Goal: Task Accomplishment & Management: Complete application form

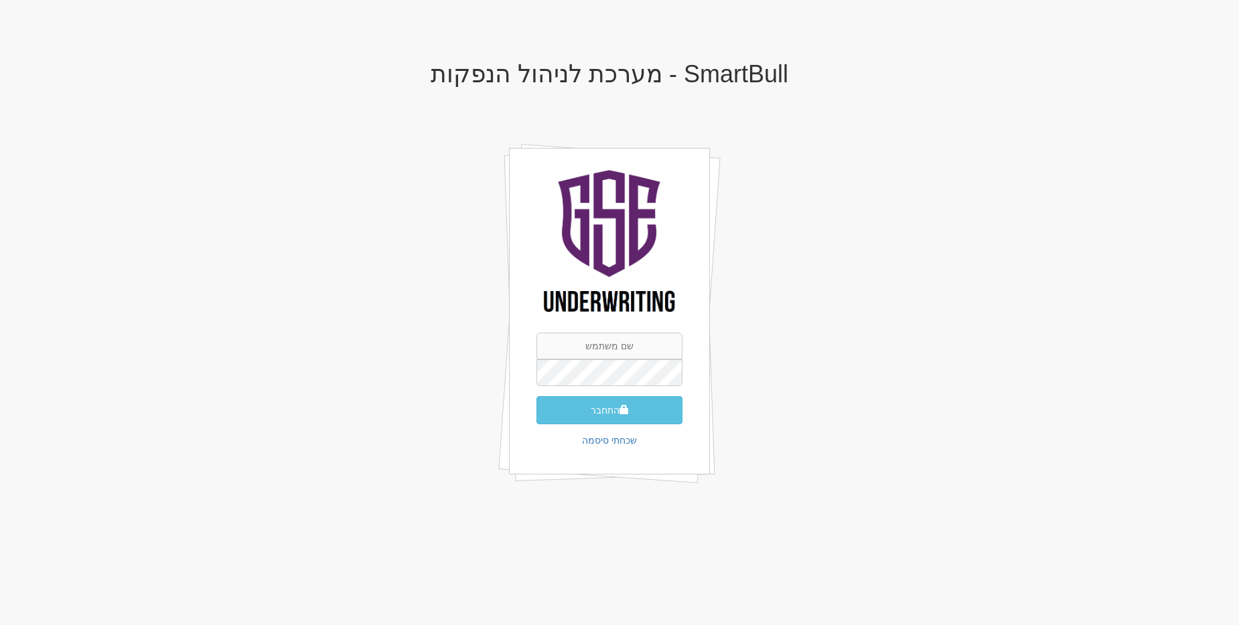
click at [638, 331] on div "התחבר שכחתי סיסמה" at bounding box center [609, 311] width 201 height 327
click at [625, 346] on input "text" at bounding box center [609, 346] width 146 height 27
type input "[EMAIL_ADDRESS][DOMAIN_NAME]"
click at [536, 396] on button "התחבר" at bounding box center [609, 410] width 146 height 28
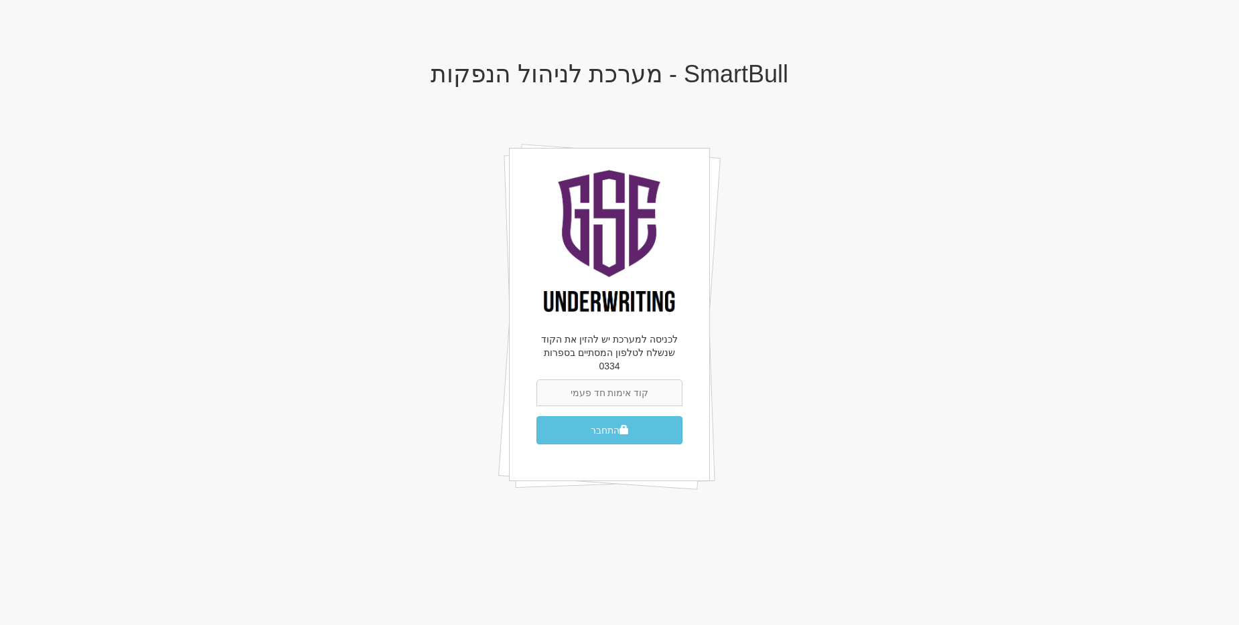
click at [636, 382] on input "text" at bounding box center [609, 393] width 146 height 27
click at [586, 380] on input "text" at bounding box center [609, 393] width 146 height 27
type input "777594"
click at [536, 417] on button "התחבר" at bounding box center [609, 431] width 146 height 28
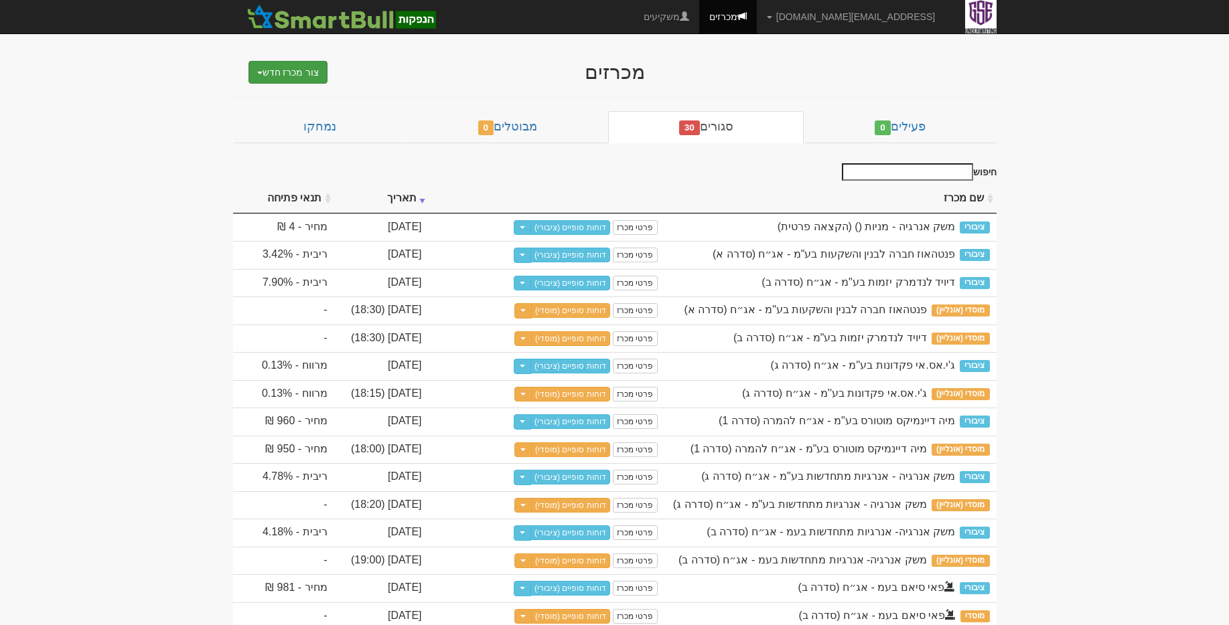
click at [308, 73] on button "צור מכרז חדש" at bounding box center [288, 72] width 80 height 23
click at [310, 101] on link "מוסדי" at bounding box center [254, 97] width 147 height 17
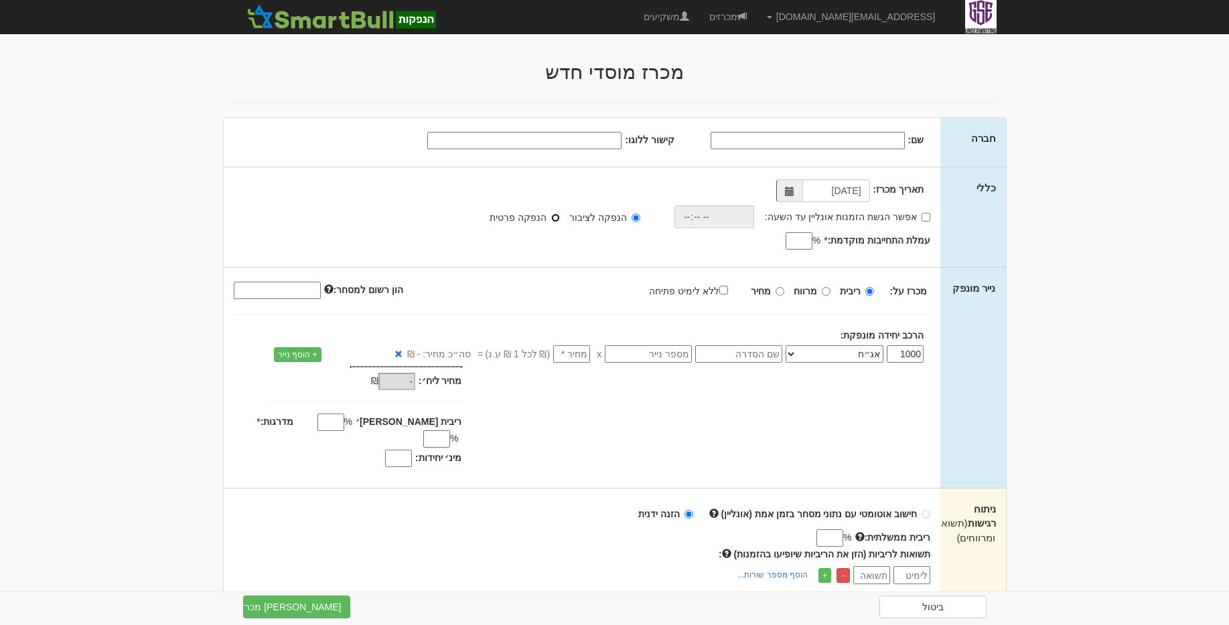
click at [560, 219] on input "הנפקה פרטית" at bounding box center [555, 218] width 9 height 9
radio input "true"
